Goal: Check status: Check status

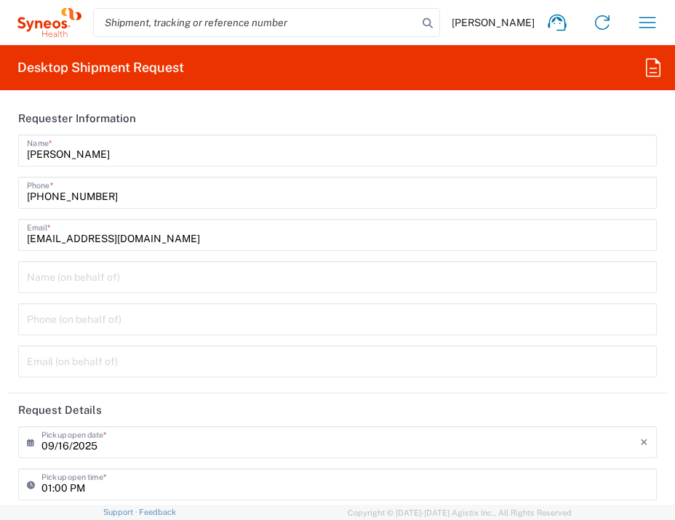
type input "[GEOGRAPHIC_DATA]"
type input "8350"
type input "Syneos Health G.K."
click at [209, 26] on input "search" at bounding box center [256, 23] width 324 height 28
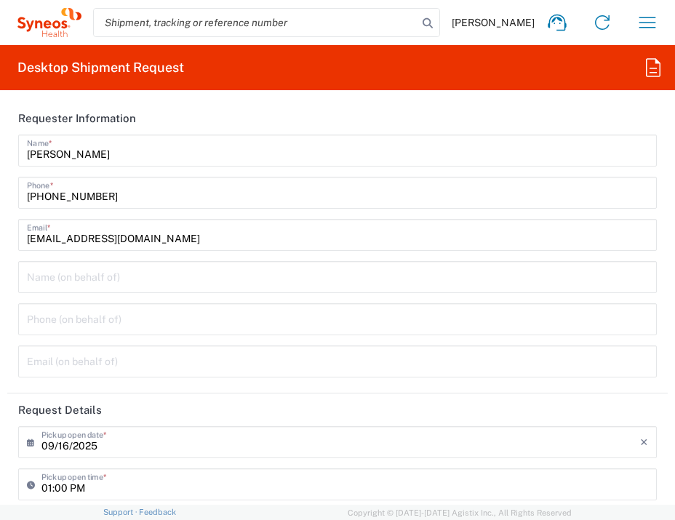
paste input "60320114745"
type input "60320114745"
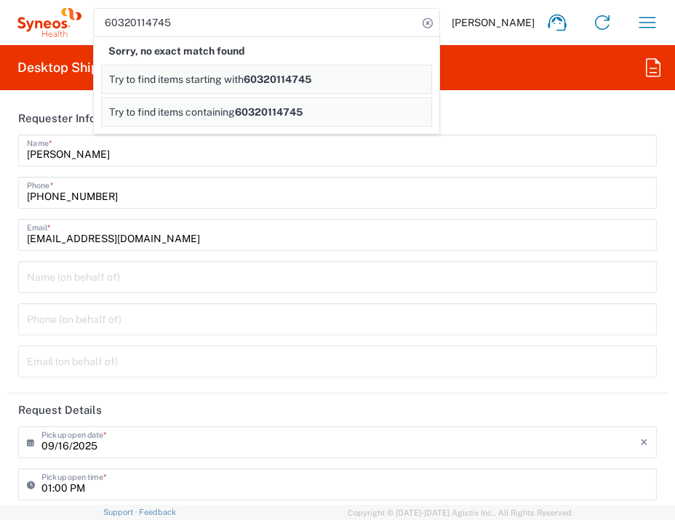
drag, startPoint x: 42, startPoint y: 18, endPoint x: 68, endPoint y: 25, distance: 26.5
click at [42, 18] on icon at bounding box center [49, 22] width 64 height 29
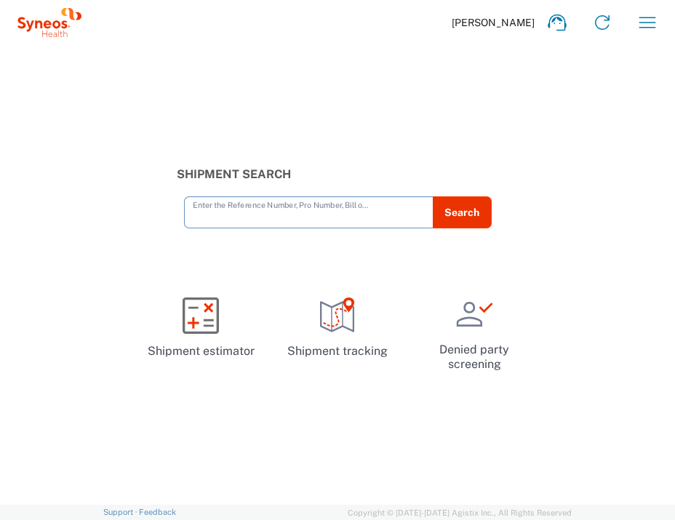
click at [254, 214] on input "text" at bounding box center [309, 210] width 232 height 25
paste input "60320114745"
type input "60320114745"
click at [462, 217] on button "Search" at bounding box center [462, 212] width 60 height 32
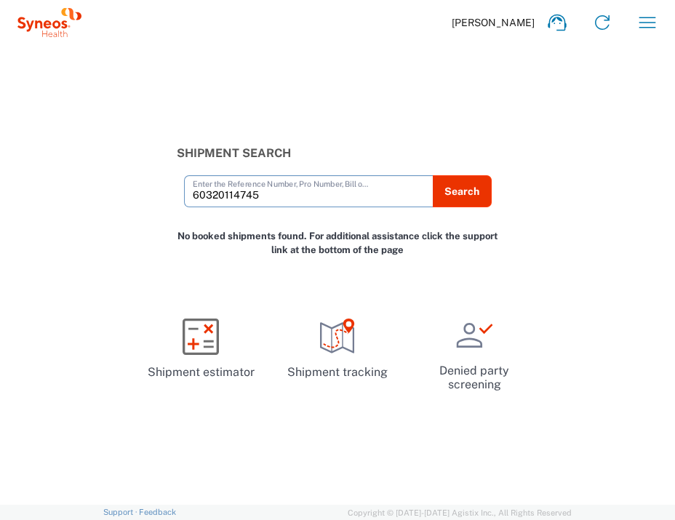
drag, startPoint x: 276, startPoint y: 188, endPoint x: 87, endPoint y: 196, distance: 188.4
click at [87, 196] on div "Shipment Search 60320114745 Enter the Reference Number, Pro Number, Bill of Lad…" at bounding box center [337, 176] width 675 height 61
paste input "393144351897"
type input "393144351897"
click at [461, 193] on button "Search" at bounding box center [462, 191] width 60 height 32
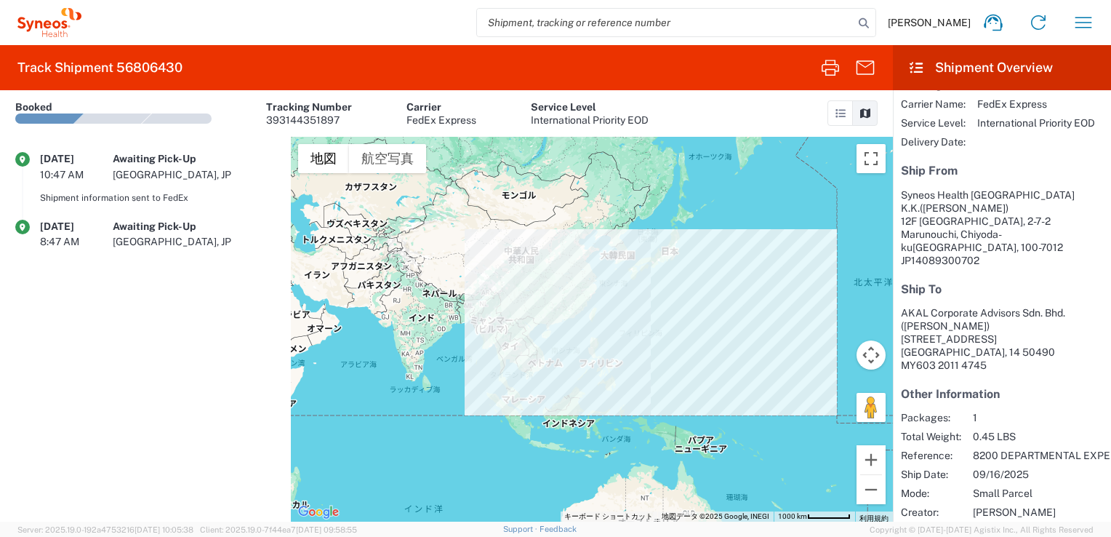
scroll to position [132, 7]
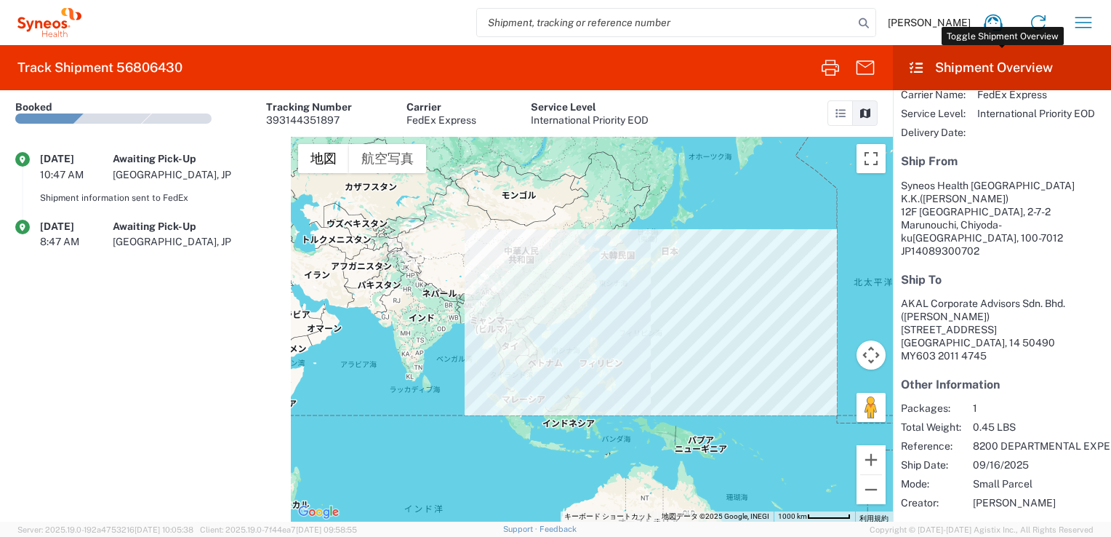
click at [674, 65] on icon at bounding box center [916, 67] width 17 height 13
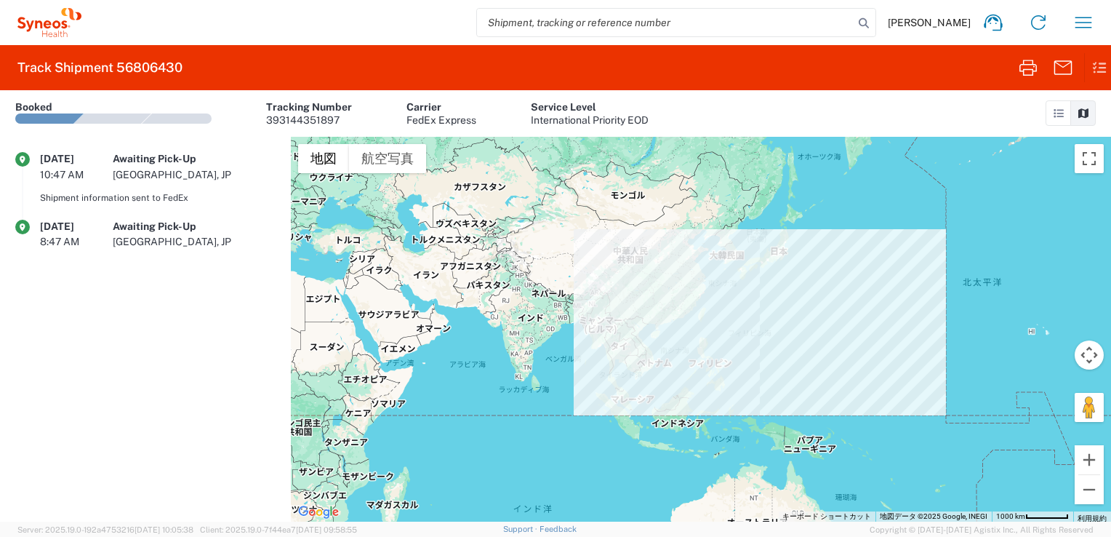
click at [674, 84] on agx-form-header "Track Shipment 56806430" at bounding box center [555, 67] width 1111 height 45
click at [674, 70] on icon at bounding box center [1092, 67] width 17 height 28
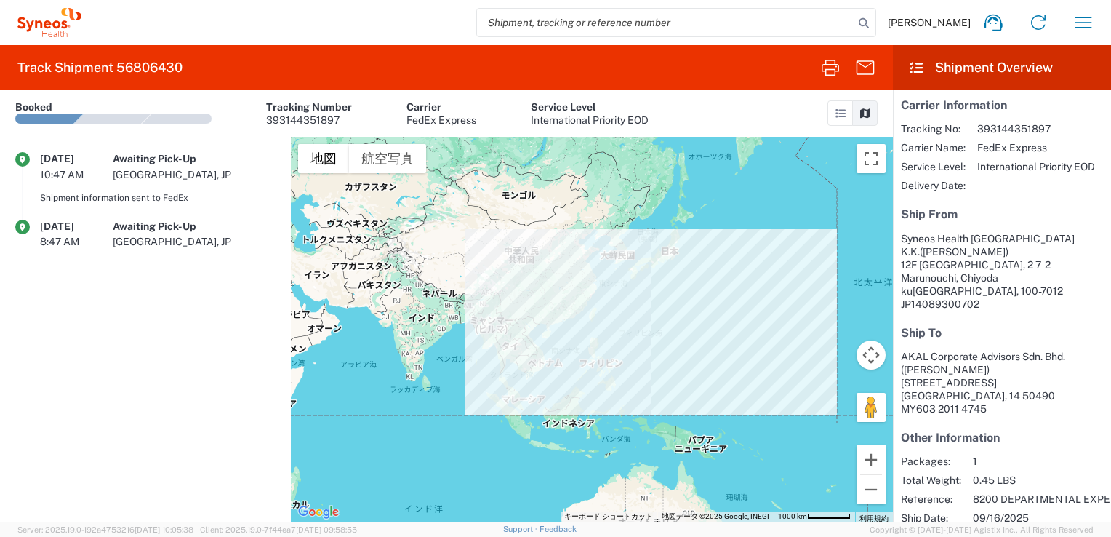
scroll to position [55, 7]
